Goal: Information Seeking & Learning: Learn about a topic

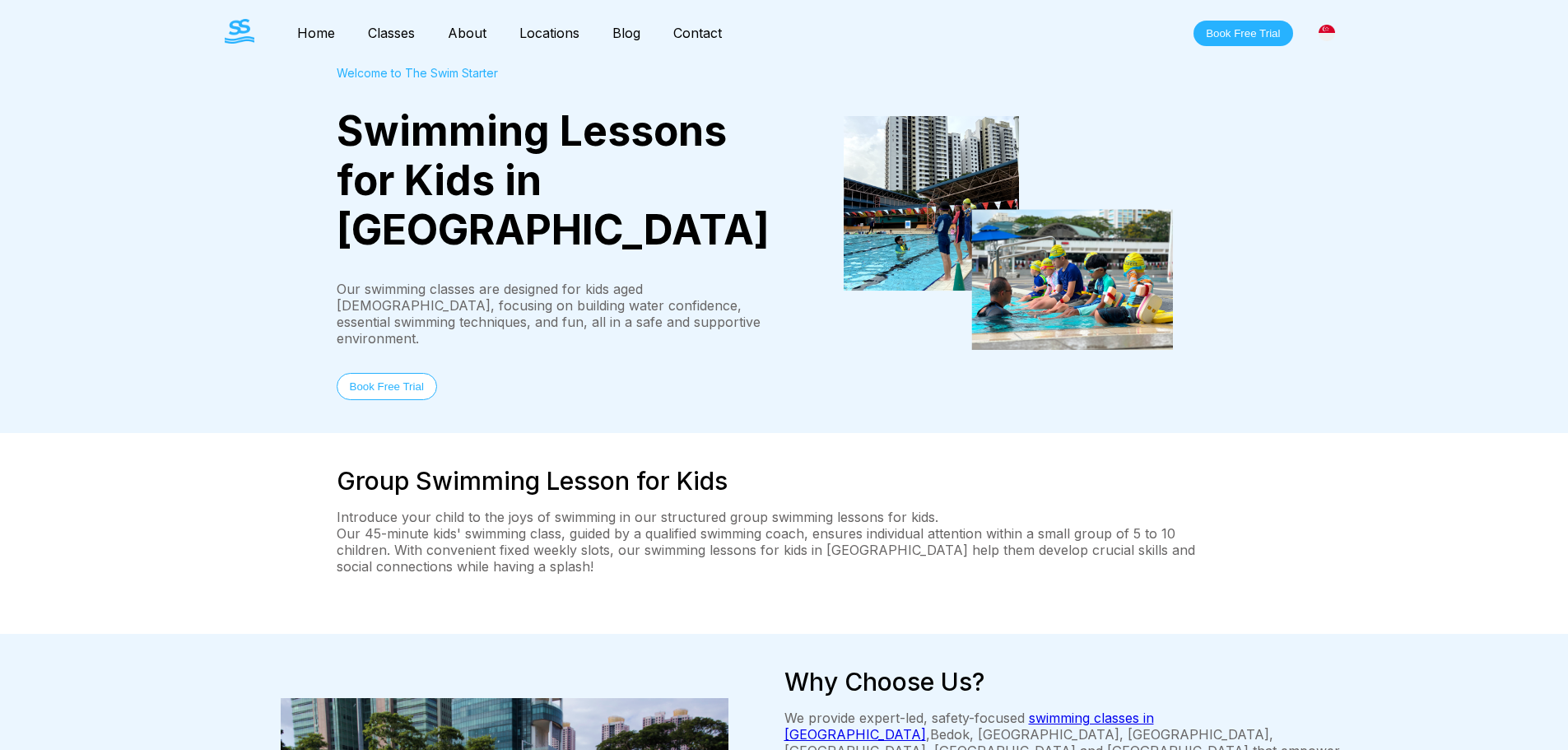
click at [313, 37] on link "Home" at bounding box center [316, 33] width 70 height 16
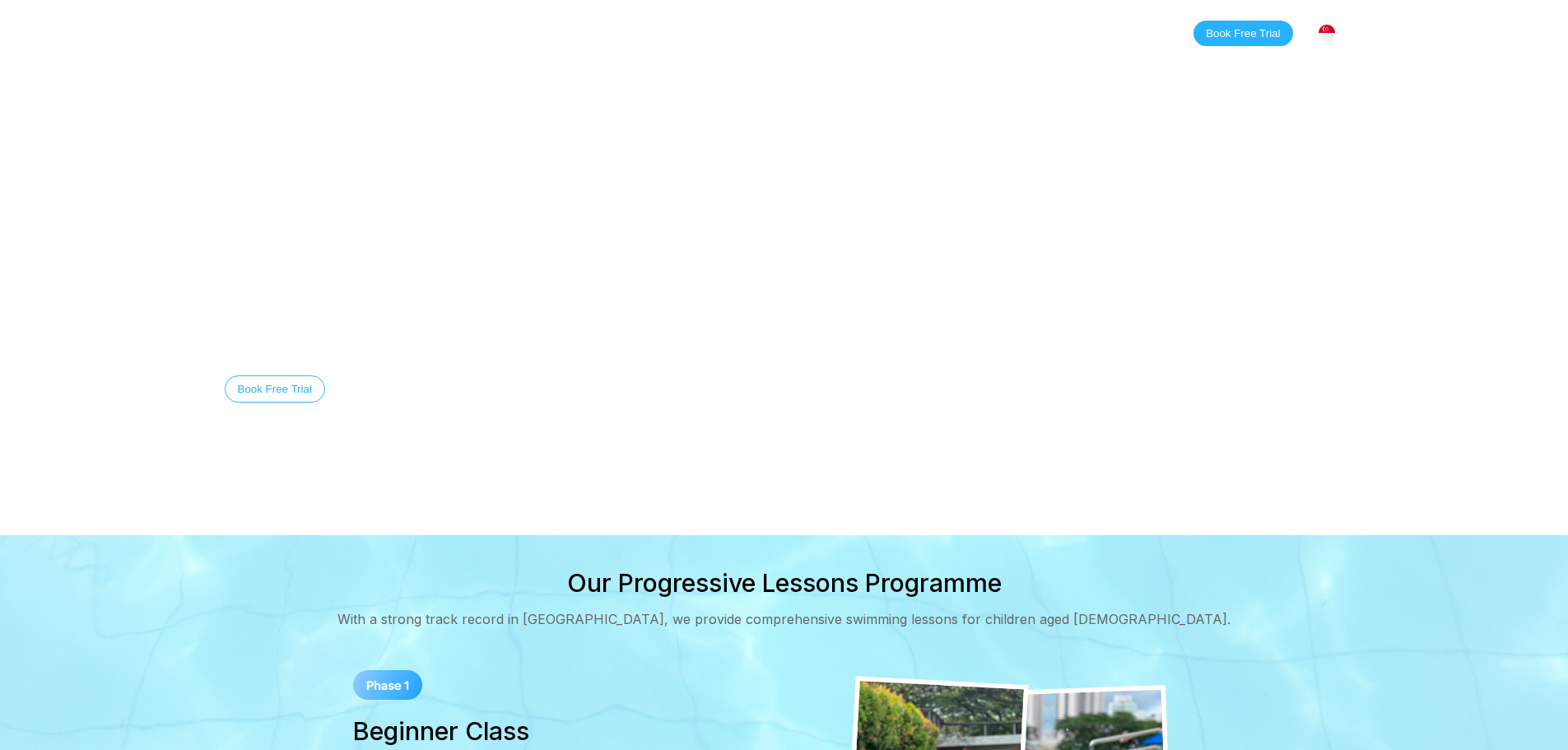
click at [276, 162] on video at bounding box center [784, 267] width 1568 height 536
click at [413, 37] on link "Classes" at bounding box center [391, 33] width 80 height 16
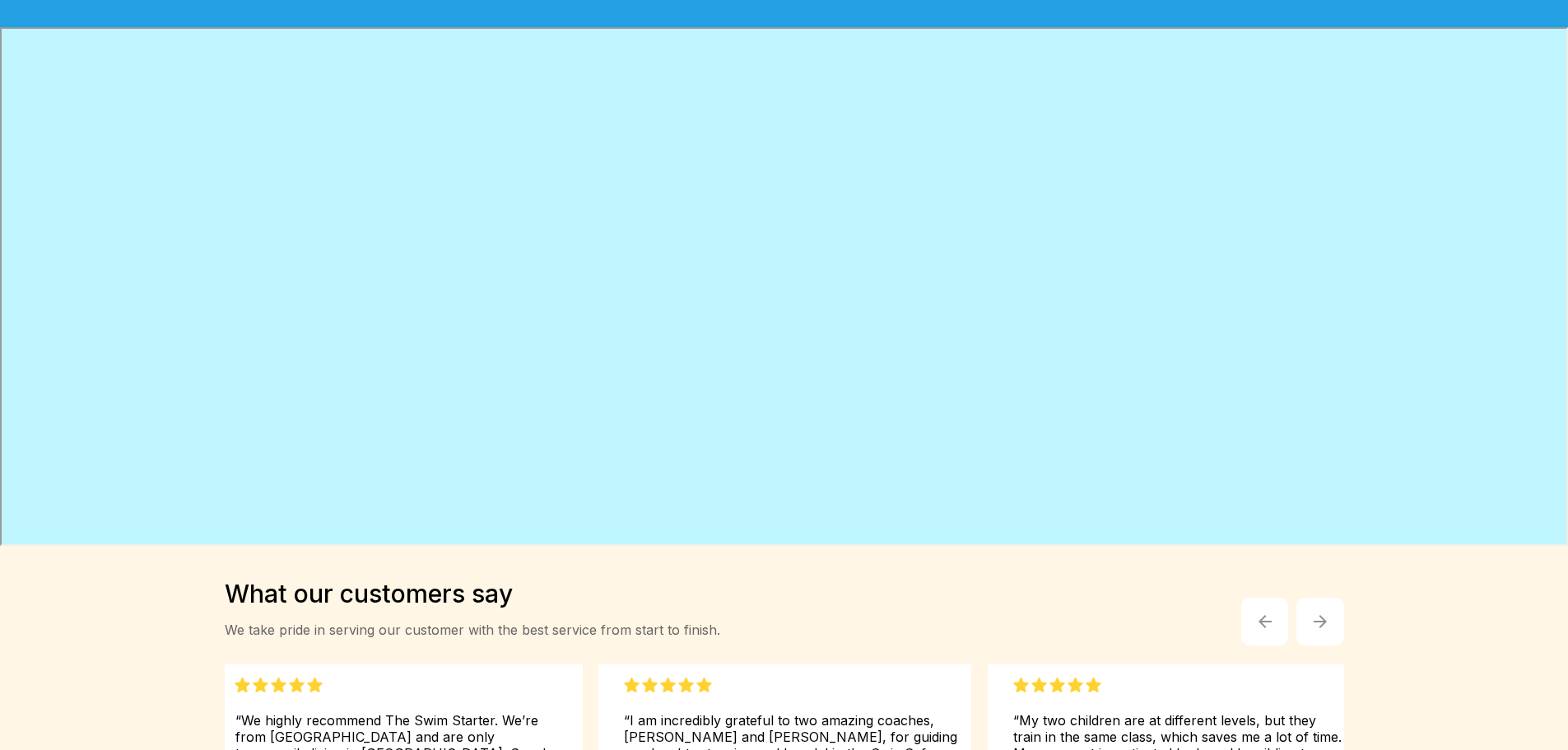
scroll to position [220, 0]
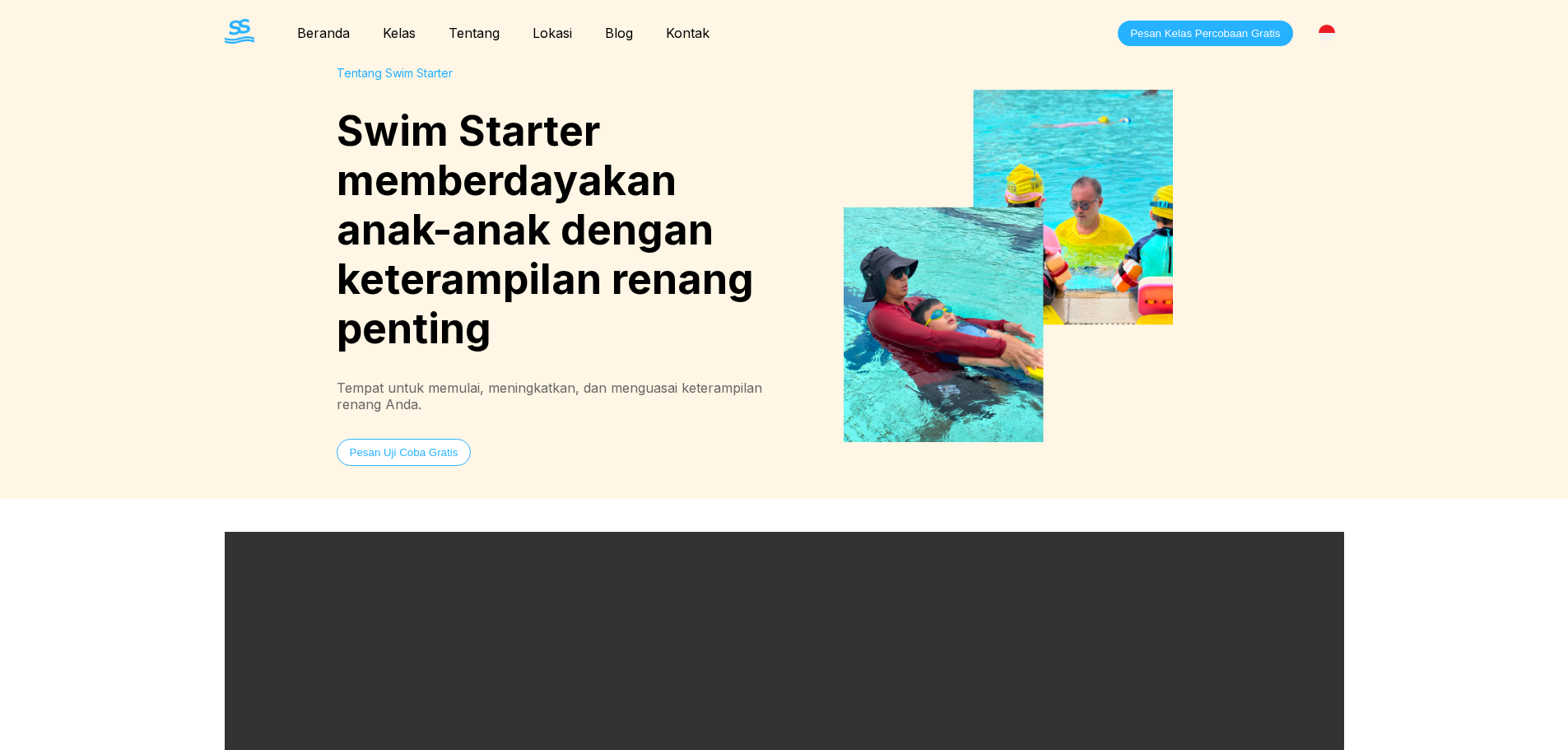
click at [405, 30] on link "Kelas" at bounding box center [399, 33] width 66 height 16
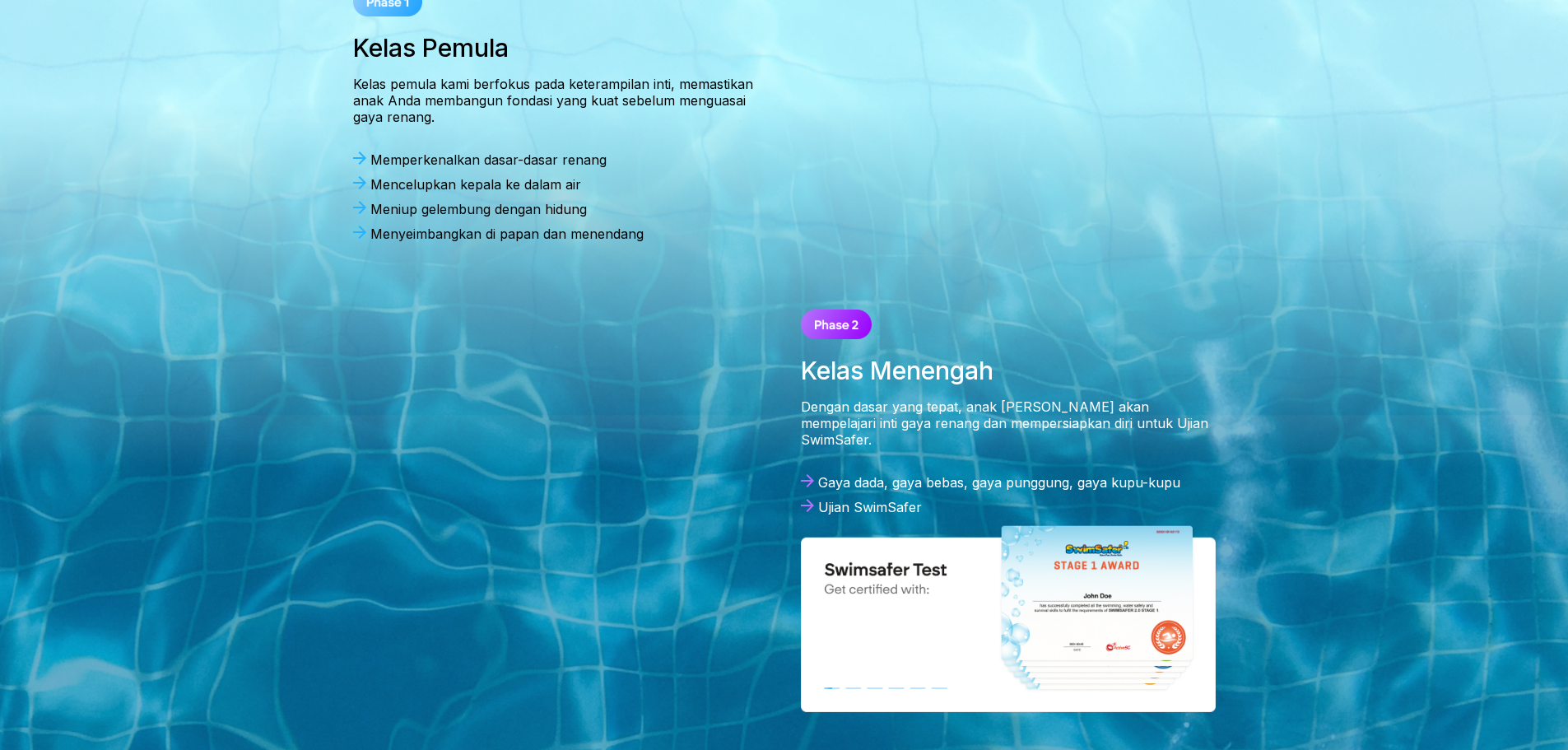
scroll to position [1318, 0]
